Goal: Find specific page/section: Find specific page/section

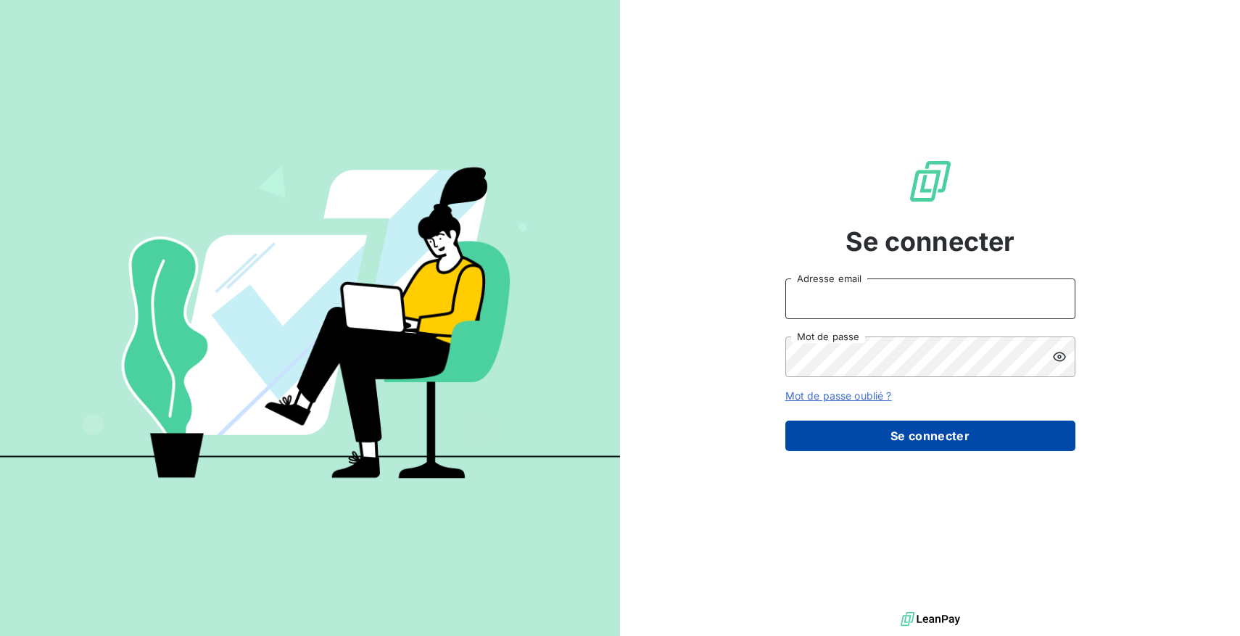
type input "[EMAIL_ADDRESS][DOMAIN_NAME]"
click at [845, 433] on button "Se connecter" at bounding box center [930, 436] width 290 height 30
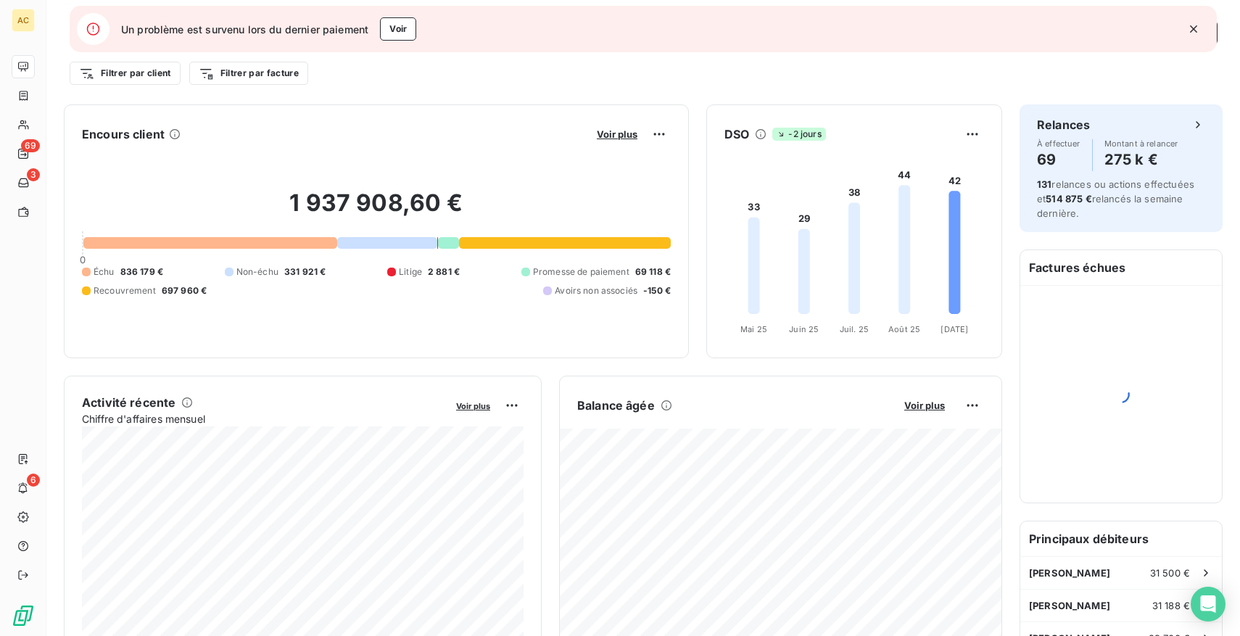
click at [1196, 25] on icon "button" at bounding box center [1193, 29] width 15 height 15
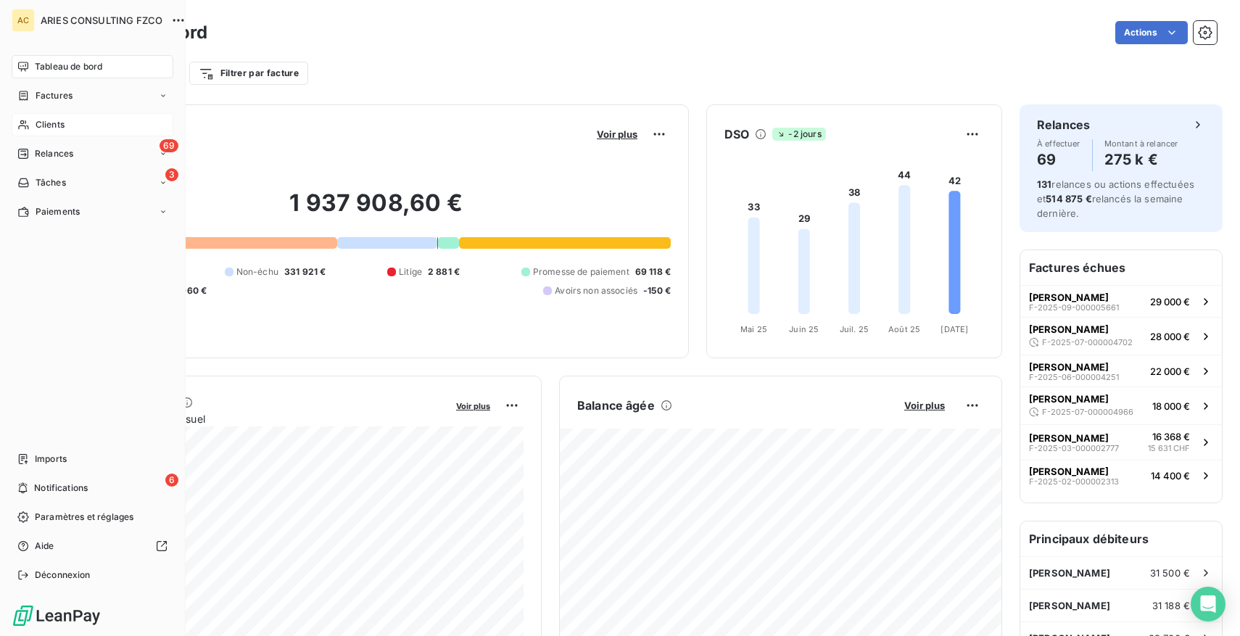
click at [48, 128] on span "Clients" at bounding box center [50, 124] width 29 height 13
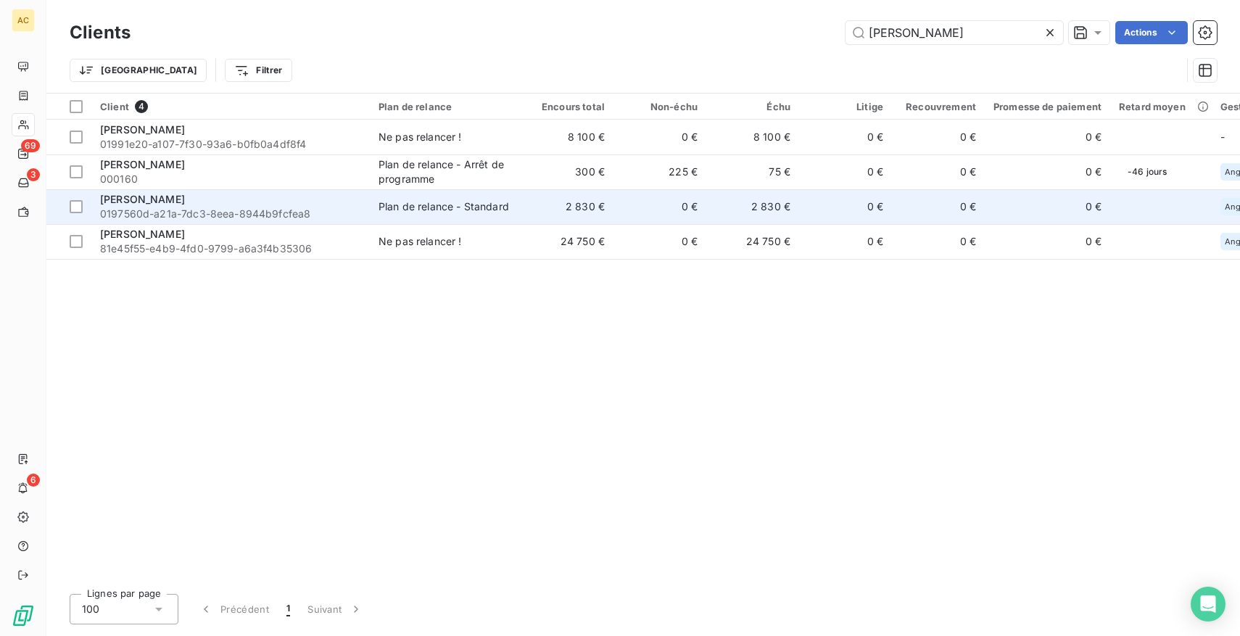
type input "[PERSON_NAME]"
click at [289, 193] on div "[PERSON_NAME]" at bounding box center [230, 199] width 261 height 15
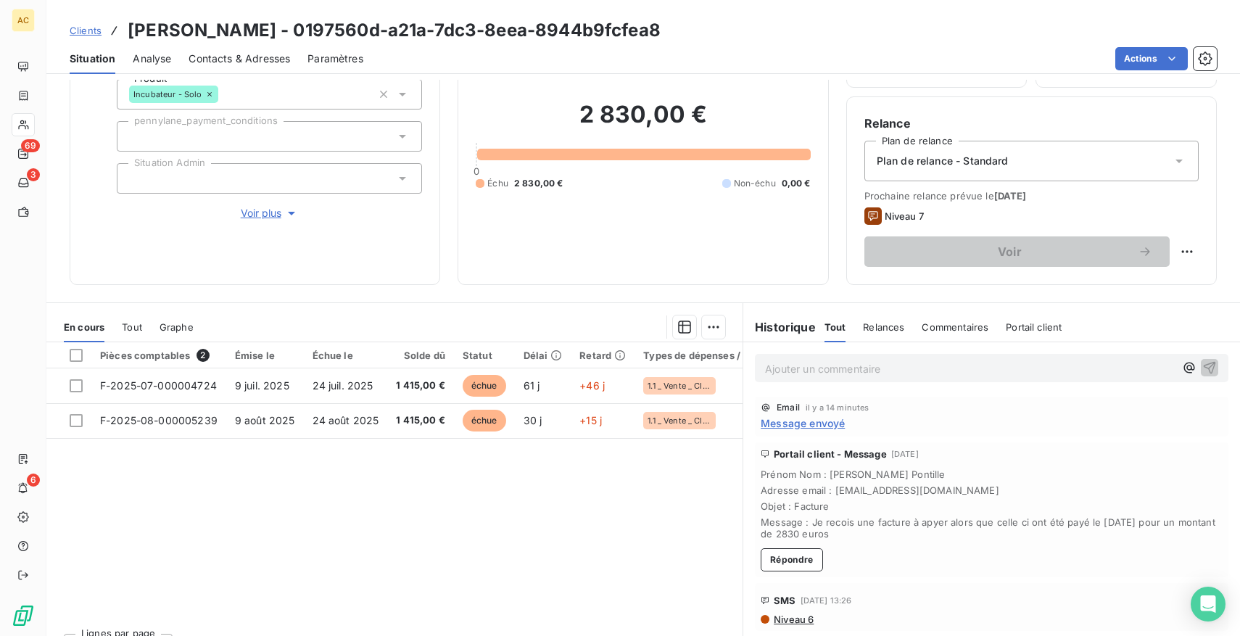
scroll to position [102, 0]
click at [128, 323] on span "Tout" at bounding box center [132, 327] width 20 height 12
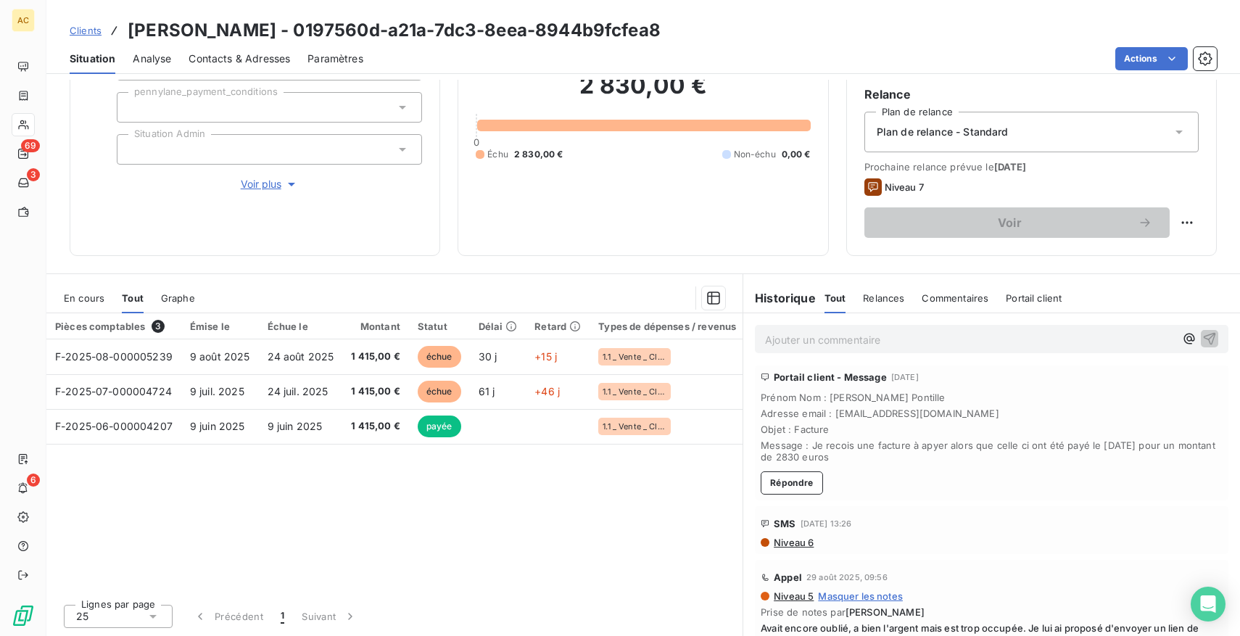
scroll to position [50, 0]
click at [261, 185] on span "Voir plus" at bounding box center [270, 184] width 58 height 15
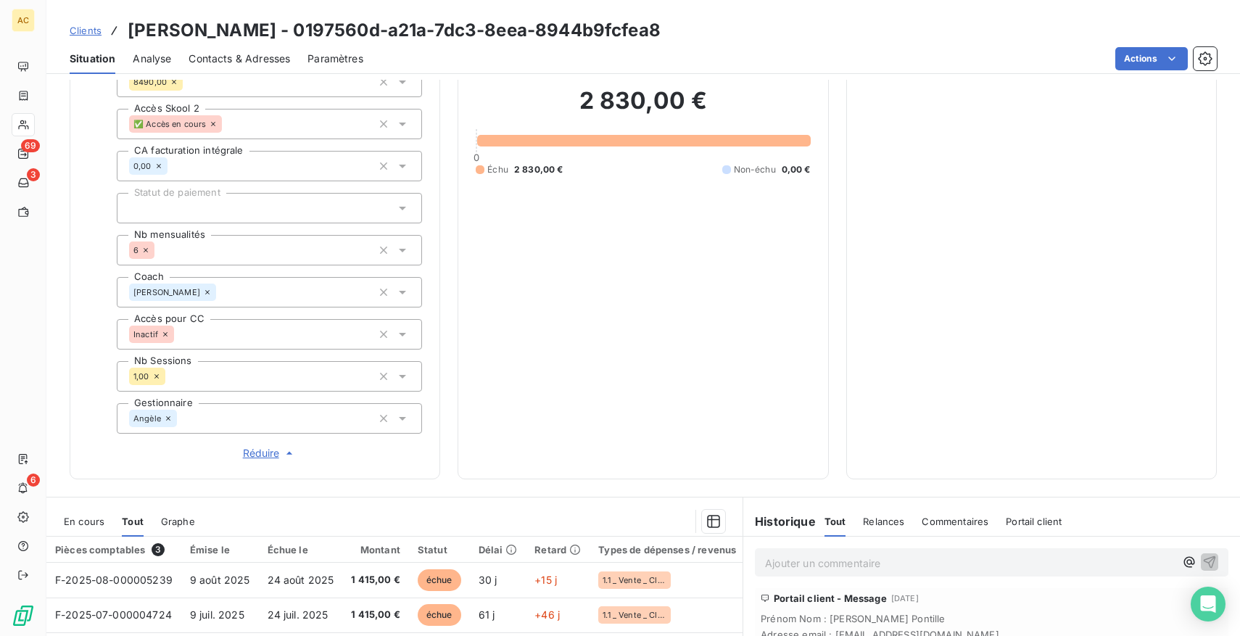
scroll to position [547, 0]
